Goal: Information Seeking & Learning: Learn about a topic

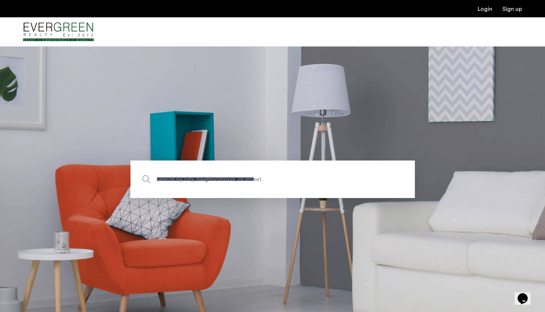
type input "**********"
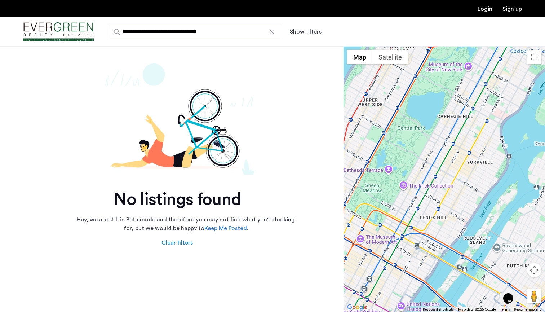
click at [274, 31] on div at bounding box center [271, 31] width 7 height 7
click at [274, 31] on input "**********" at bounding box center [194, 31] width 173 height 17
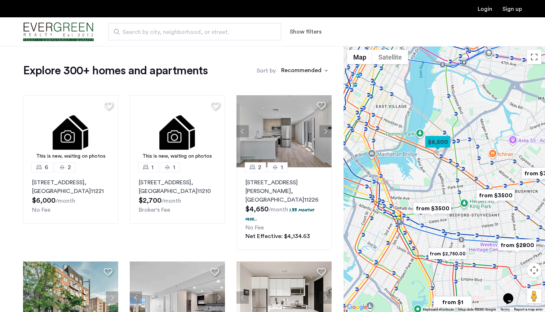
click at [439, 210] on img "from $3500" at bounding box center [432, 208] width 44 height 16
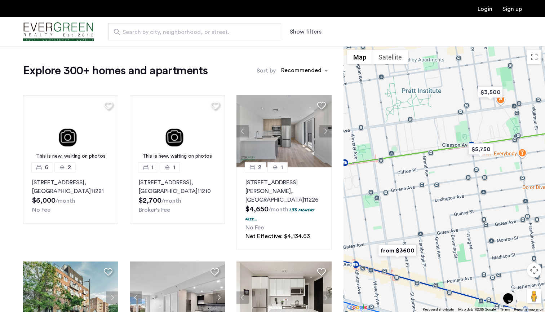
click at [396, 255] on img "from $3600" at bounding box center [397, 250] width 44 height 16
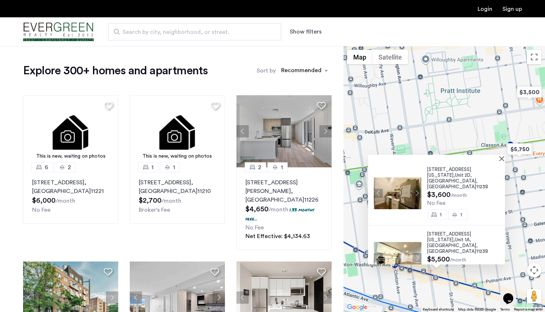
click at [449, 170] on span "[STREET_ADDRESS][US_STATE]," at bounding box center [449, 172] width 44 height 10
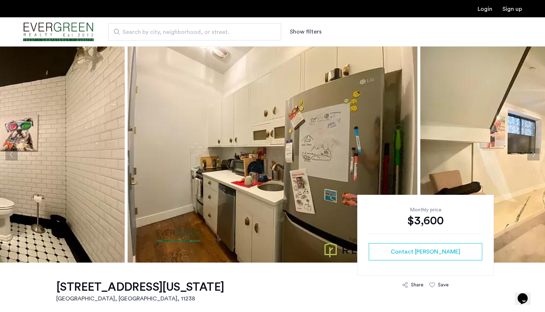
click at [532, 155] on button "Next apartment" at bounding box center [534, 154] width 12 height 12
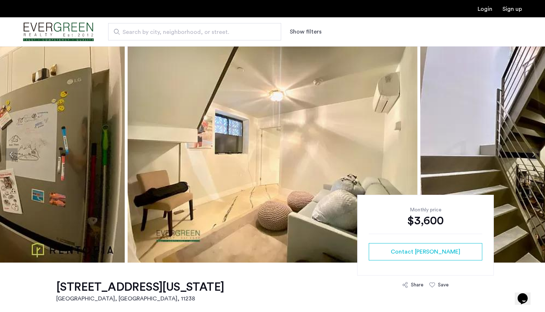
click at [532, 155] on button "Next apartment" at bounding box center [534, 154] width 12 height 12
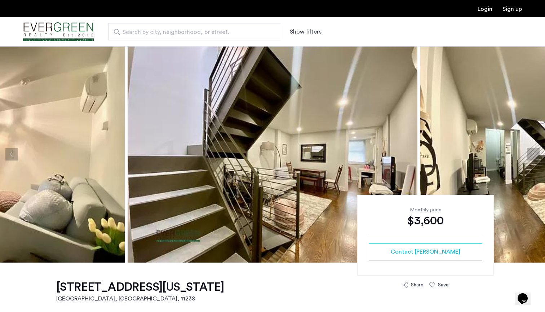
click at [533, 157] on button "Next apartment" at bounding box center [534, 154] width 12 height 12
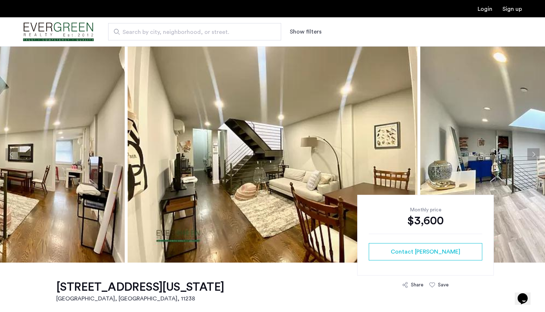
click at [533, 158] on button "Next apartment" at bounding box center [534, 154] width 12 height 12
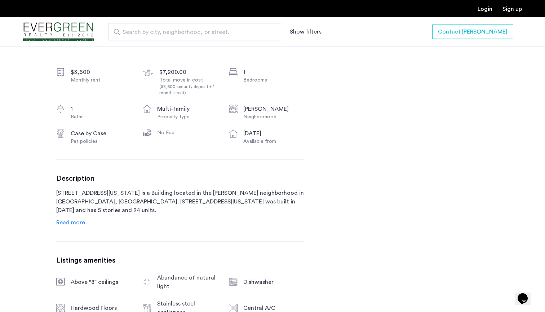
scroll to position [258, 0]
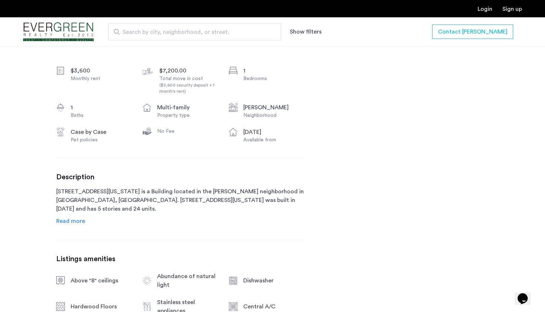
click at [81, 216] on div "Description 489 Washington Avenue is a Building located in the Clinton Hill nei…" at bounding box center [180, 199] width 248 height 52
